Goal: Find specific fact: Find specific fact

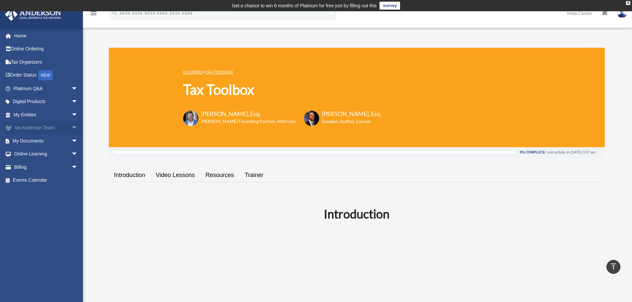
scroll to position [1241, 0]
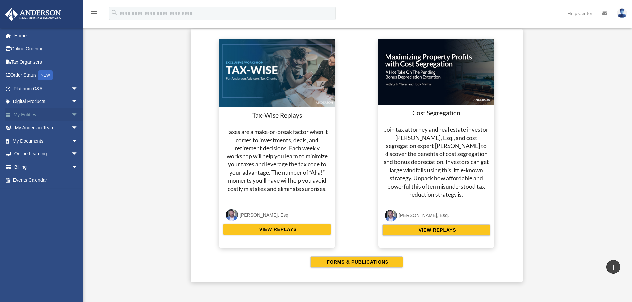
click at [35, 113] on link "My Entities arrow_drop_down" at bounding box center [46, 114] width 83 height 13
click at [71, 115] on span "arrow_drop_down" at bounding box center [77, 115] width 13 height 14
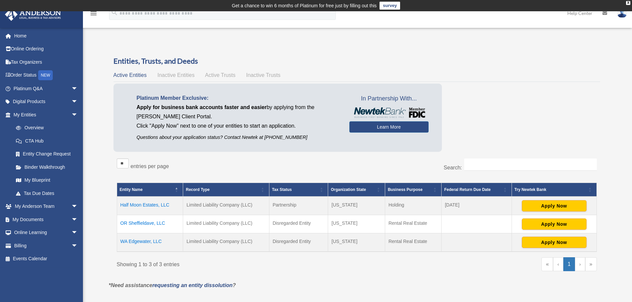
click at [140, 241] on td "WA Edgewater, LLC" at bounding box center [150, 243] width 66 height 19
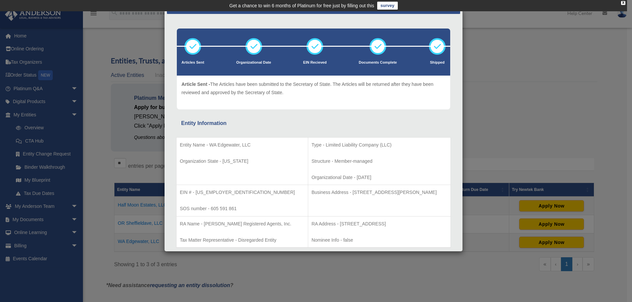
scroll to position [33, 0]
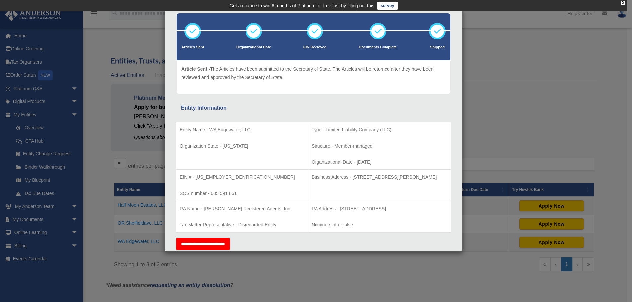
drag, startPoint x: 435, startPoint y: 174, endPoint x: 290, endPoint y: 177, distance: 145.4
click at [312, 177] on p "Business Address - [STREET_ADDRESS][PERSON_NAME]" at bounding box center [380, 177] width 136 height 8
copy p "Business Address - [STREET_ADDRESS][PERSON_NAME]"
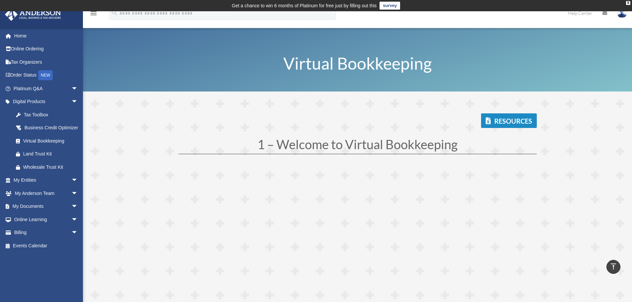
scroll to position [1595, 0]
